Goal: Task Accomplishment & Management: Use online tool/utility

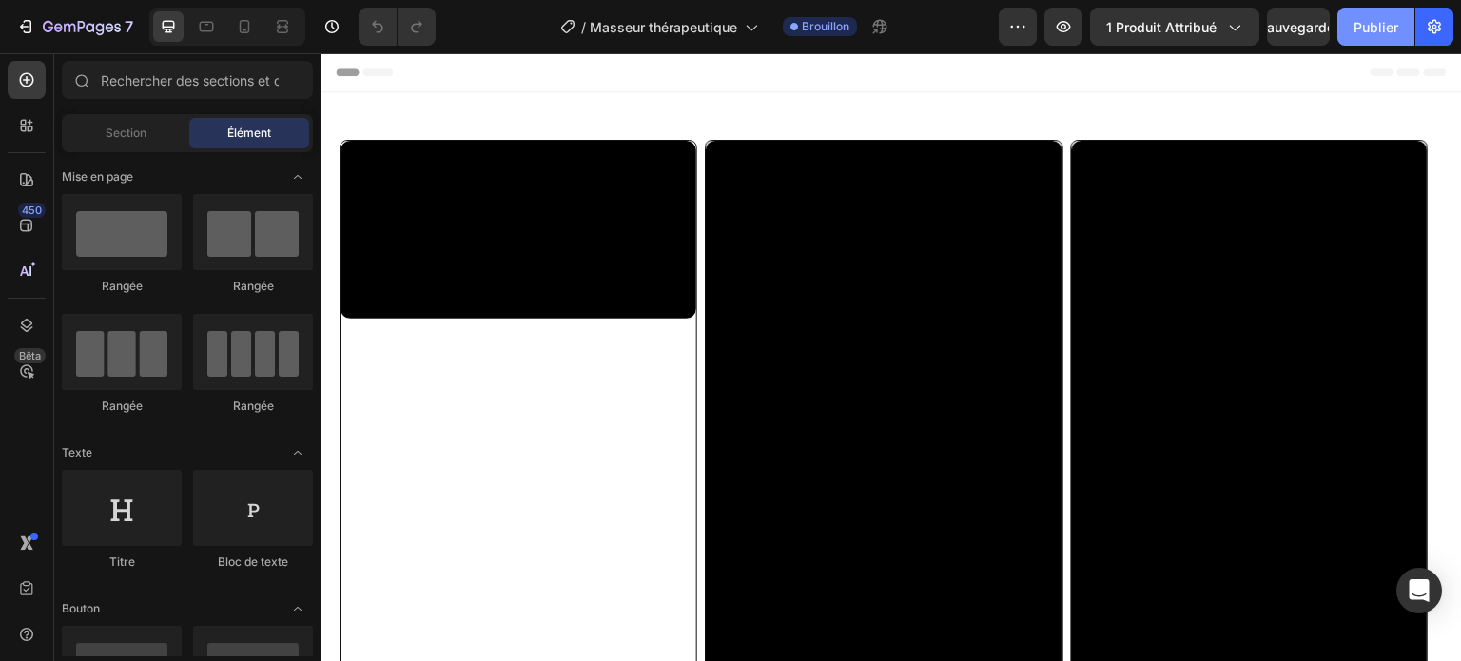
click at [1375, 33] on font "Publier" at bounding box center [1376, 27] width 45 height 16
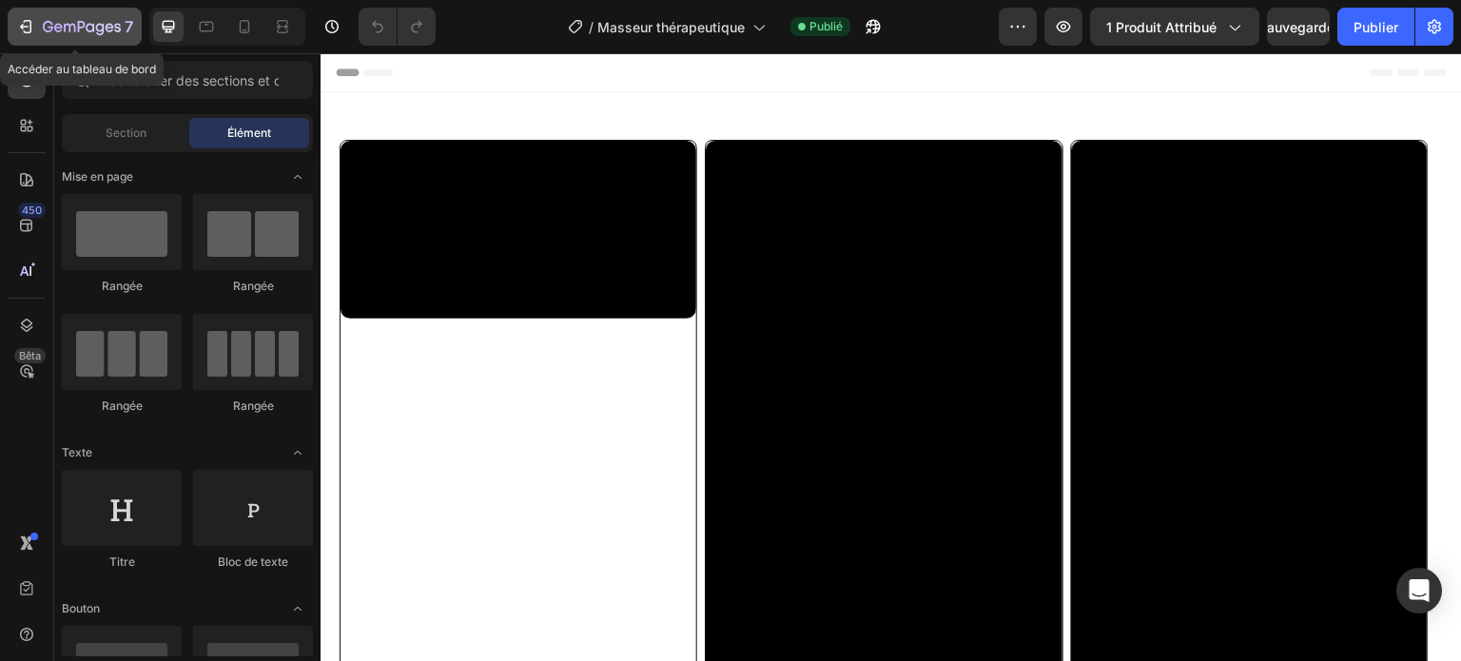
click at [15, 29] on button "7" at bounding box center [75, 27] width 134 height 38
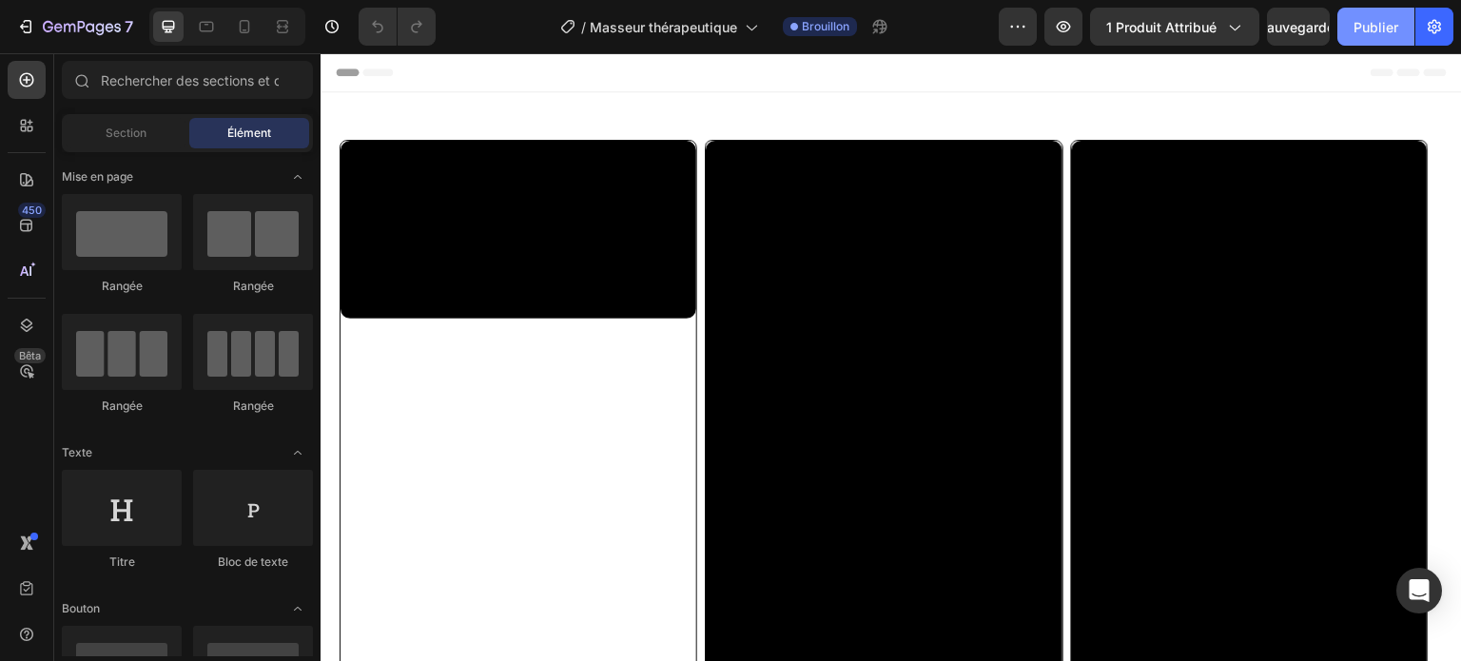
click at [1360, 21] on font "Publier" at bounding box center [1376, 27] width 45 height 16
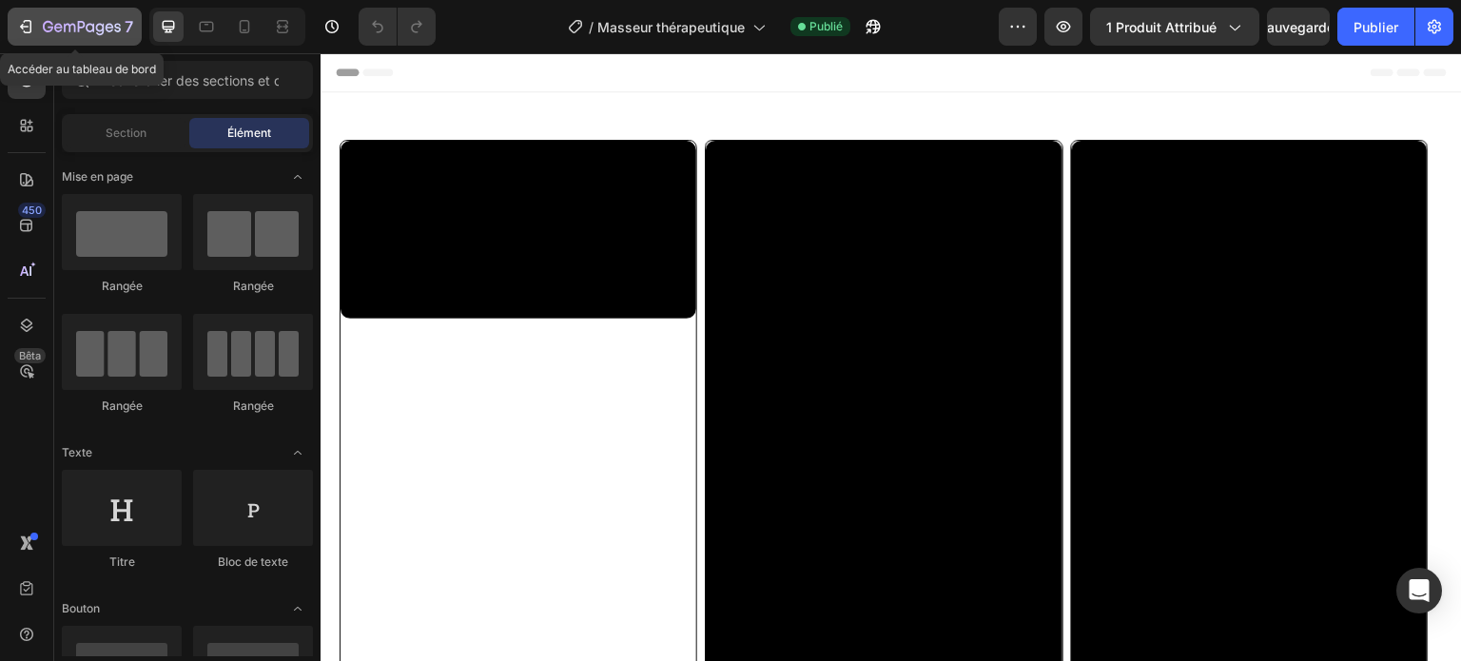
click at [28, 26] on icon "button" at bounding box center [25, 26] width 19 height 19
